Goal: Check status: Check status

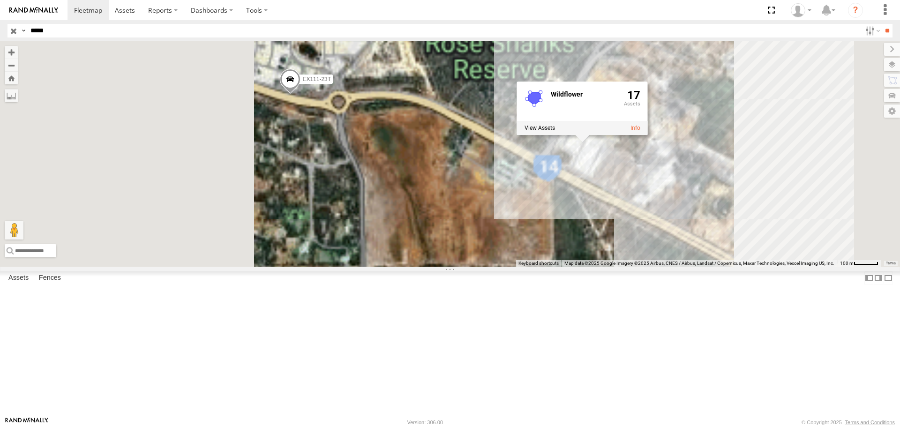
drag, startPoint x: 350, startPoint y: 162, endPoint x: 477, endPoint y: 166, distance: 127.6
click at [477, 166] on div "EX111-23T Wildflower 17" at bounding box center [450, 153] width 900 height 225
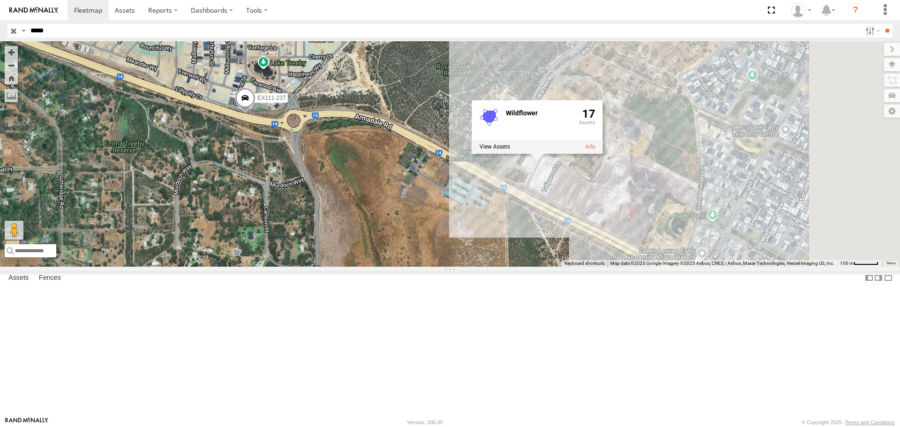
drag, startPoint x: 501, startPoint y: 229, endPoint x: 466, endPoint y: 235, distance: 36.2
click at [466, 235] on div "EX111-23T Wildflower 17" at bounding box center [450, 153] width 900 height 225
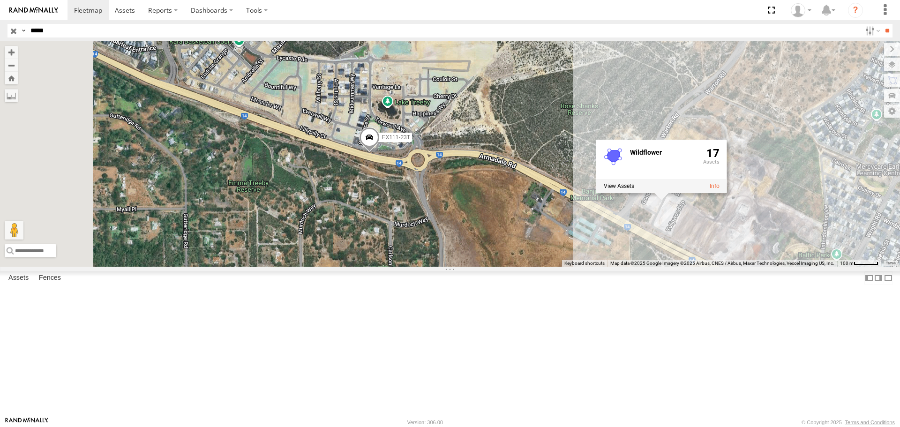
drag, startPoint x: 458, startPoint y: 232, endPoint x: 587, endPoint y: 275, distance: 136.7
click at [587, 266] on div "EX111-23T Wildflower 17" at bounding box center [450, 153] width 900 height 225
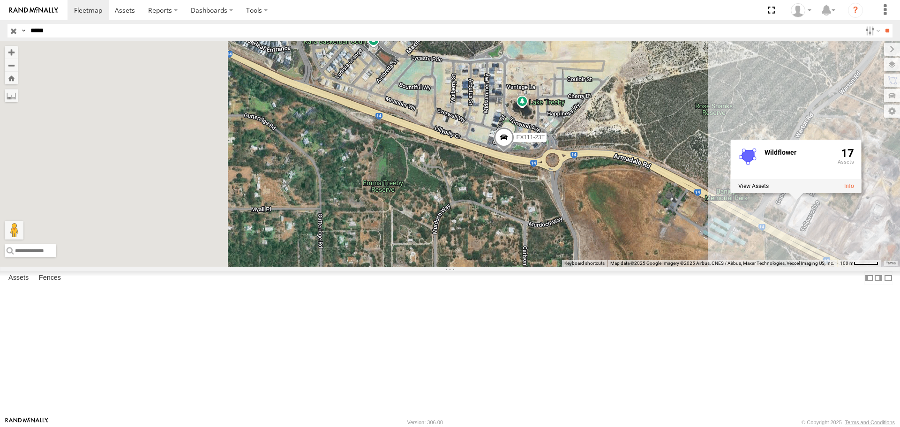
drag, startPoint x: 479, startPoint y: 279, endPoint x: 618, endPoint y: 279, distance: 139.3
click at [618, 266] on div "EX111-23T Wildflower 17" at bounding box center [450, 153] width 900 height 225
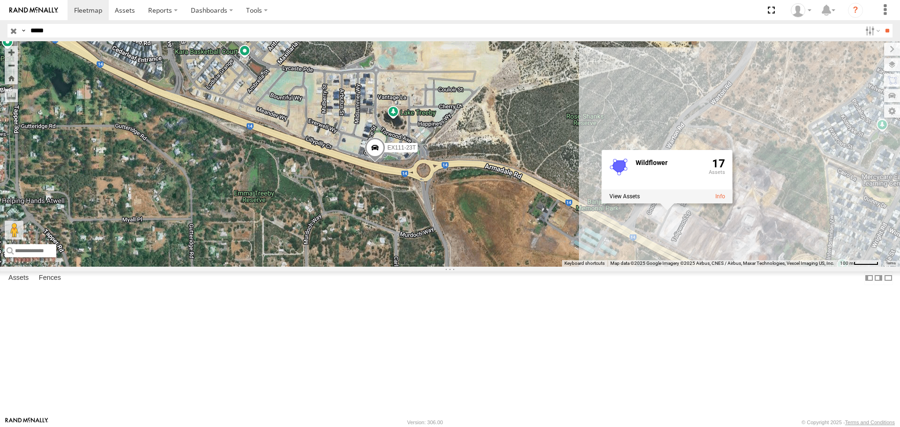
drag, startPoint x: 643, startPoint y: 259, endPoint x: 505, endPoint y: 270, distance: 138.3
click at [505, 266] on div "EX111-23T Wildflower 17" at bounding box center [450, 153] width 900 height 225
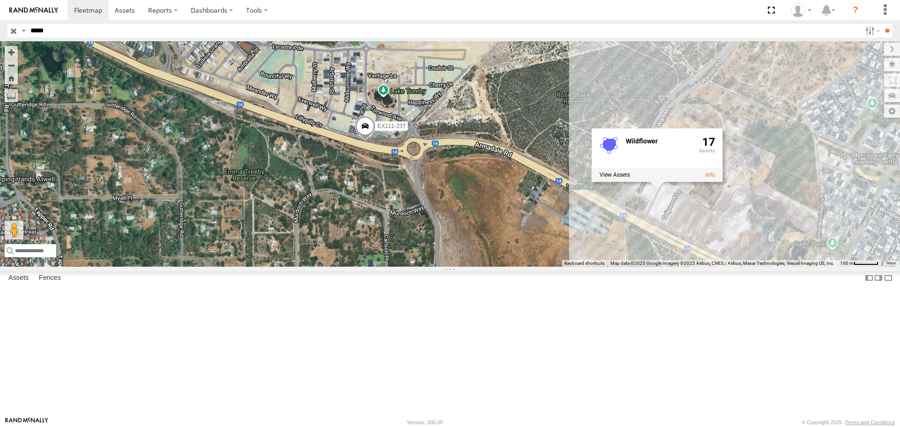
drag, startPoint x: 486, startPoint y: 265, endPoint x: 479, endPoint y: 249, distance: 17.0
click at [479, 249] on div "EX111-23T Wildflower 17" at bounding box center [450, 153] width 900 height 225
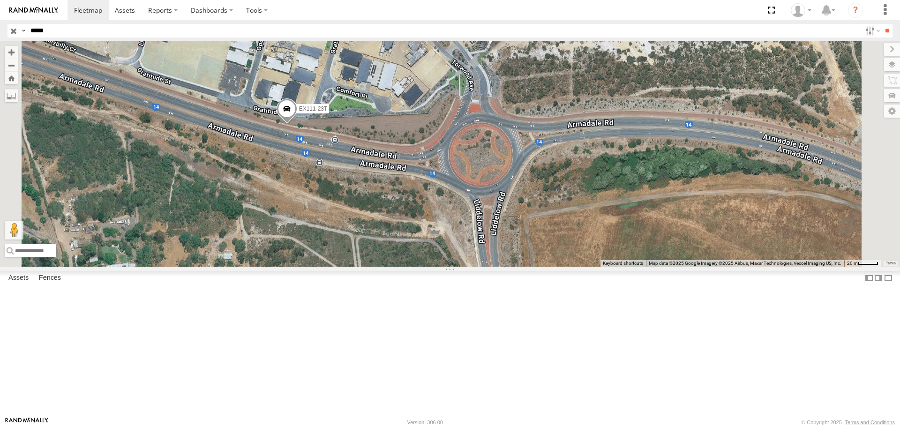
drag, startPoint x: 452, startPoint y: 190, endPoint x: 417, endPoint y: 211, distance: 41.7
click at [420, 211] on div "EX111-23T Wildflower 17" at bounding box center [450, 153] width 900 height 225
